Goal: Find specific page/section

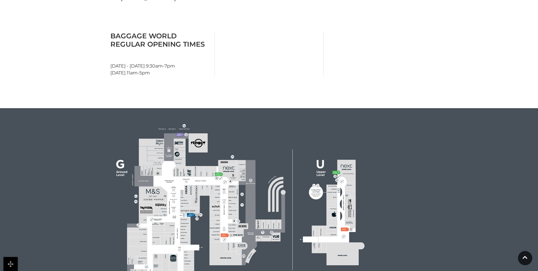
scroll to position [284, 0]
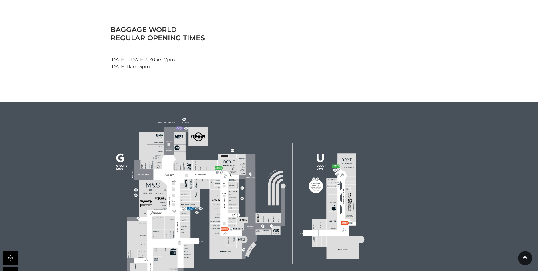
click at [11, 266] on link at bounding box center [10, 273] width 14 height 14
click at [77, 210] on icon at bounding box center [240, 201] width 348 height 193
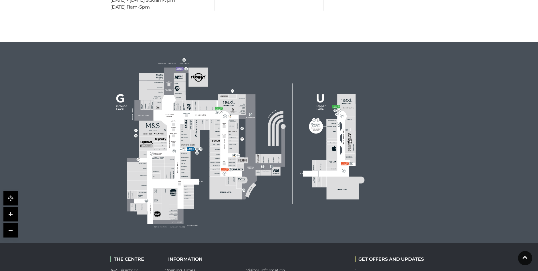
scroll to position [345, 0]
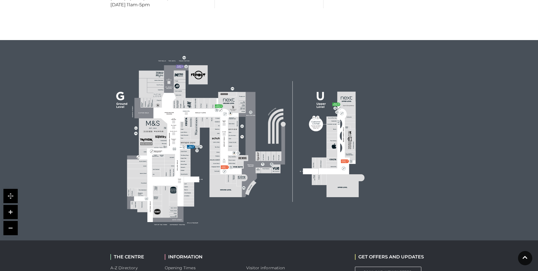
click at [7, 205] on link at bounding box center [10, 212] width 14 height 14
